Goal: Transaction & Acquisition: Purchase product/service

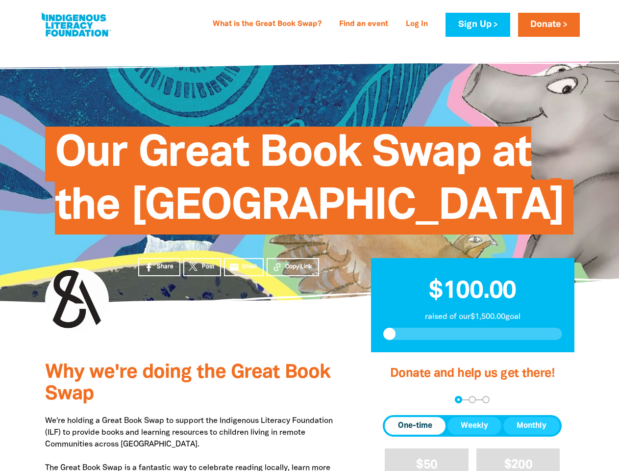
click at [309, 234] on span "Our Great Book Swap at the [GEOGRAPHIC_DATA]" at bounding box center [309, 184] width 509 height 100
click at [293, 271] on span "Copy Link" at bounding box center [298, 266] width 27 height 9
click at [396, 403] on div "arrow_back Back Step 1 Step 2 Step 3" at bounding box center [472, 399] width 179 height 7
click at [458, 400] on div "Navigate to step 1 of 3 to enter your donation amount" at bounding box center [458, 399] width 2 height 2
click at [415, 434] on span "Donation frequency" at bounding box center [415, 426] width 61 height 18
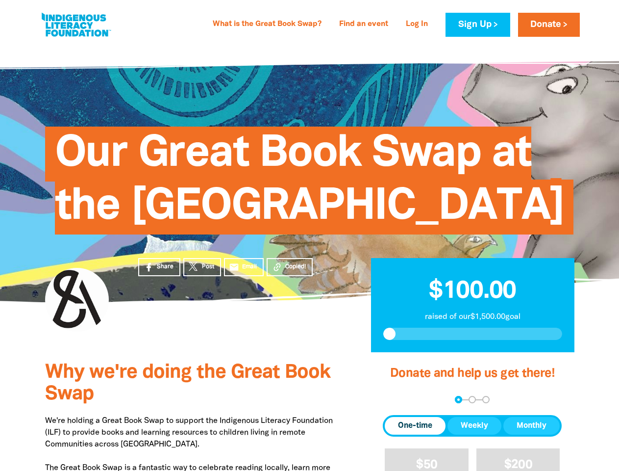
click at [475, 434] on button "Weekly" at bounding box center [475, 426] width 54 height 18
click at [531, 434] on button "Monthly" at bounding box center [531, 426] width 56 height 18
